Goal: Task Accomplishment & Management: Manage account settings

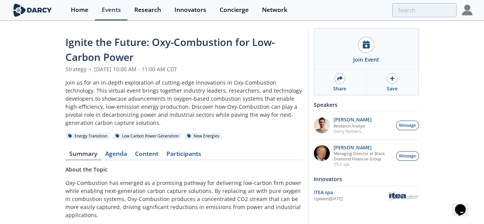
click at [303, 65] on div "Strategy • [DATE] 10:00 AM - 11:00 AM CDT" at bounding box center [183, 69] width 237 height 8
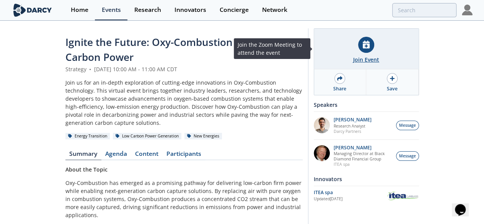
click at [370, 42] on icon at bounding box center [366, 45] width 7 height 8
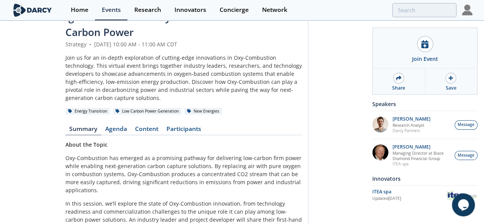
scroll to position [25, 0]
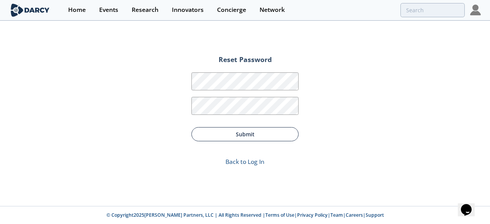
click at [243, 127] on button "Submit" at bounding box center [244, 134] width 107 height 14
click at [237, 135] on button "Submit" at bounding box center [244, 134] width 107 height 14
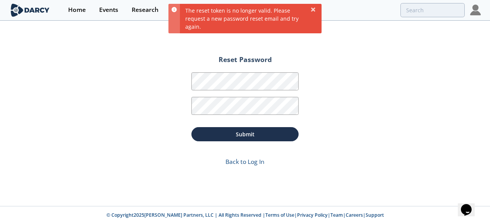
click at [327, 119] on div "Reset Password Password Password Confirmation Submit Back to Log In" at bounding box center [245, 113] width 490 height 184
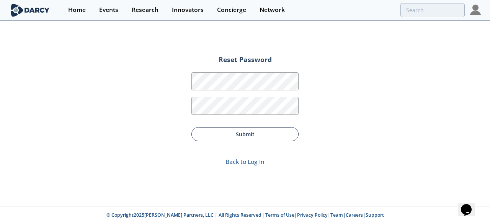
click at [242, 132] on button "Submit" at bounding box center [244, 134] width 107 height 14
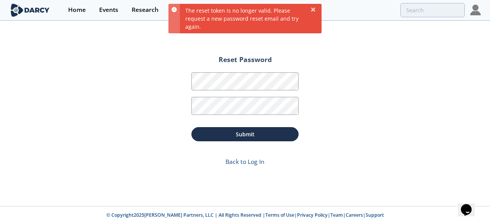
click at [323, 81] on div "Reset Password Password Password Confirmation Submit Back to Log In" at bounding box center [245, 113] width 490 height 184
click at [311, 9] on icon at bounding box center [313, 10] width 6 height 6
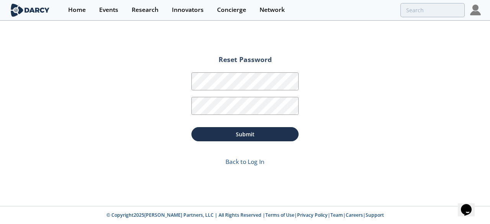
click at [472, 9] on img at bounding box center [475, 10] width 11 height 11
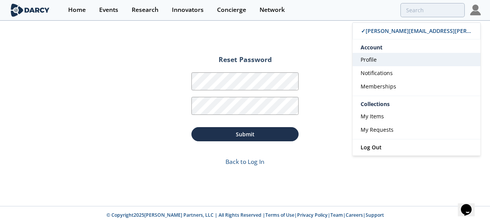
click at [375, 58] on span "Profile" at bounding box center [368, 59] width 16 height 7
